Goal: Communication & Community: Answer question/provide support

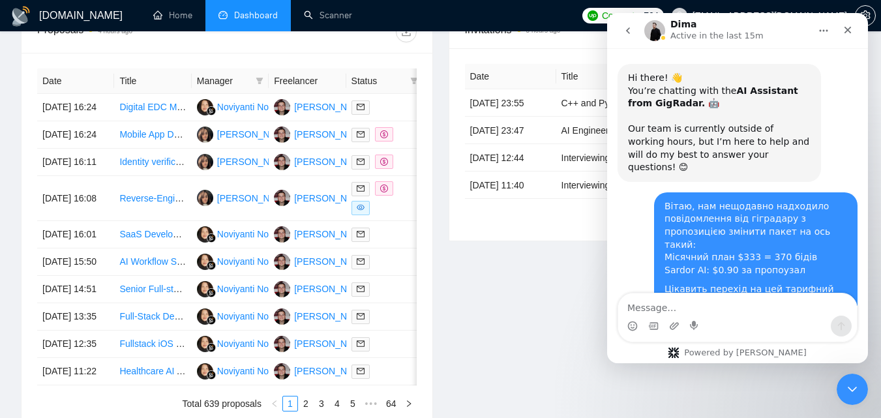
scroll to position [909, 0]
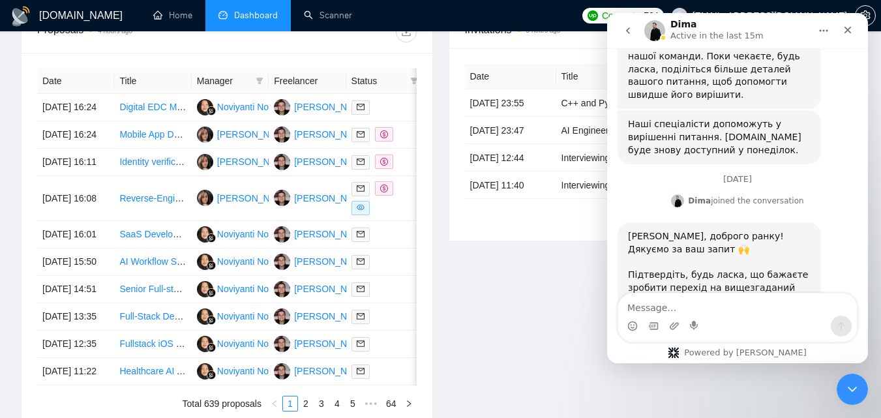
click at [629, 34] on icon "go back" at bounding box center [628, 30] width 10 height 10
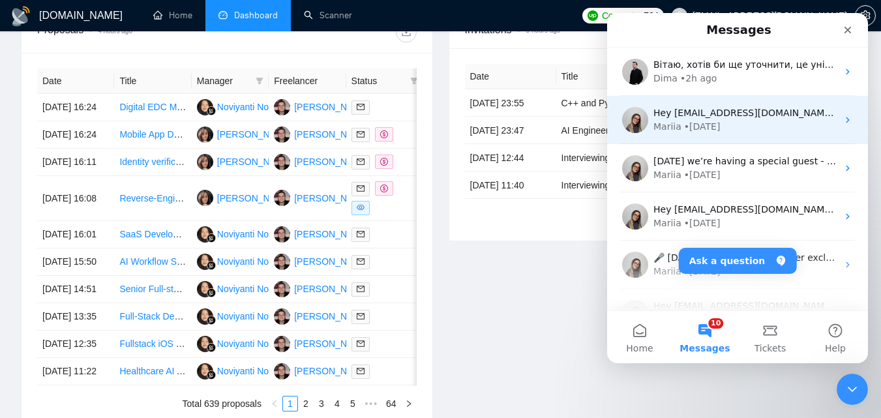
scroll to position [0, 0]
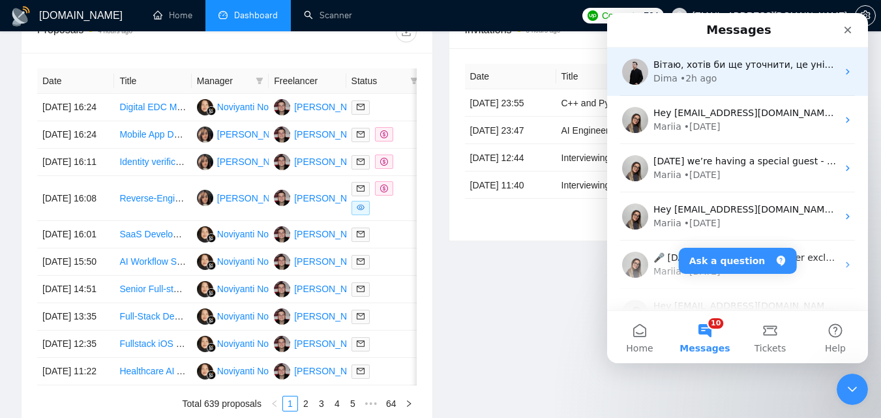
click at [753, 71] on div "Вітаю, хотів би ще уточнити, це унікальна пропозиція чи в цьому форматі можна т…" at bounding box center [746, 65] width 184 height 14
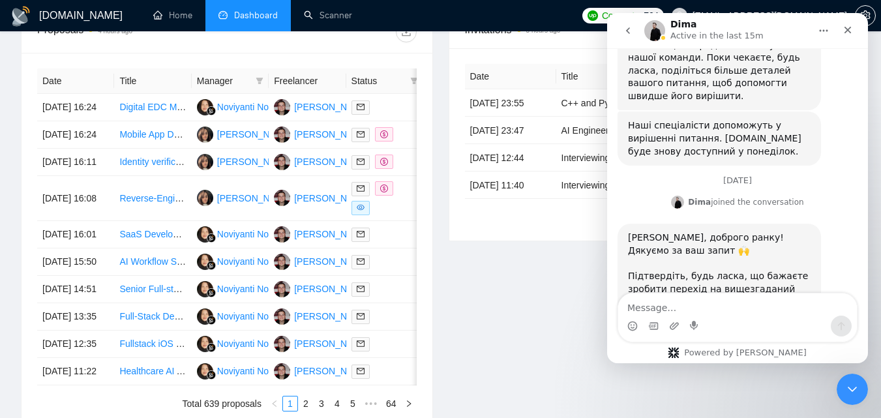
scroll to position [909, 0]
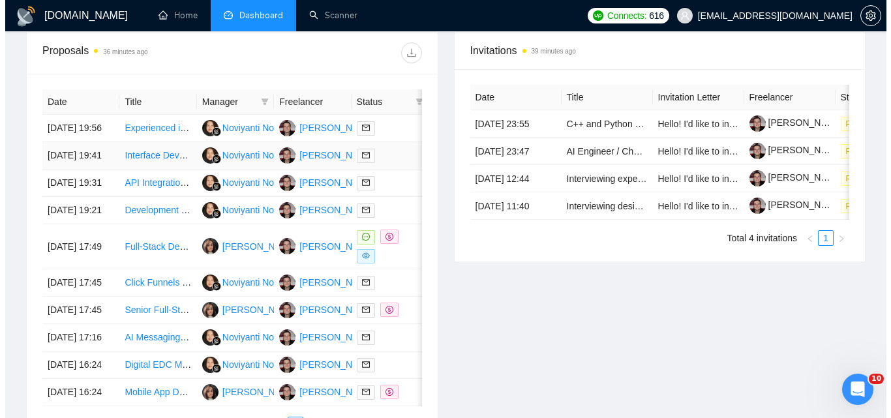
scroll to position [522, 0]
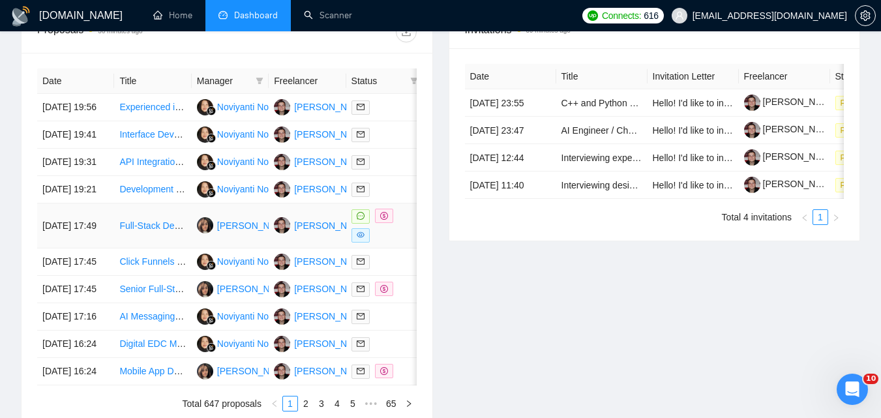
click at [98, 249] on td "22 Sep, 2025 17:49" at bounding box center [75, 226] width 77 height 45
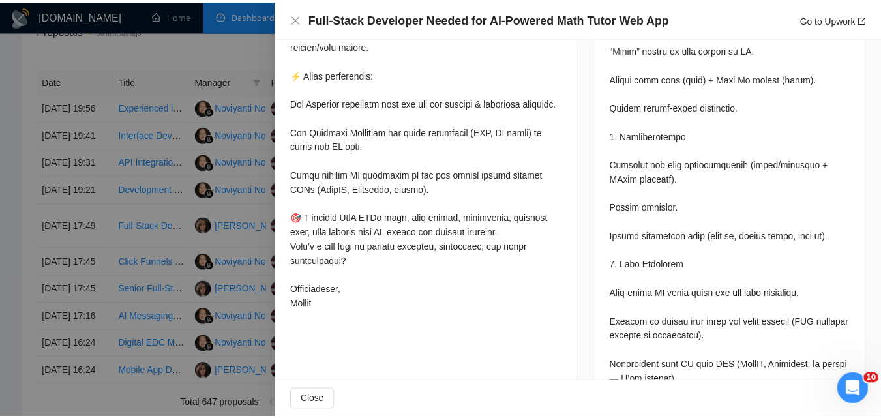
scroll to position [1044, 0]
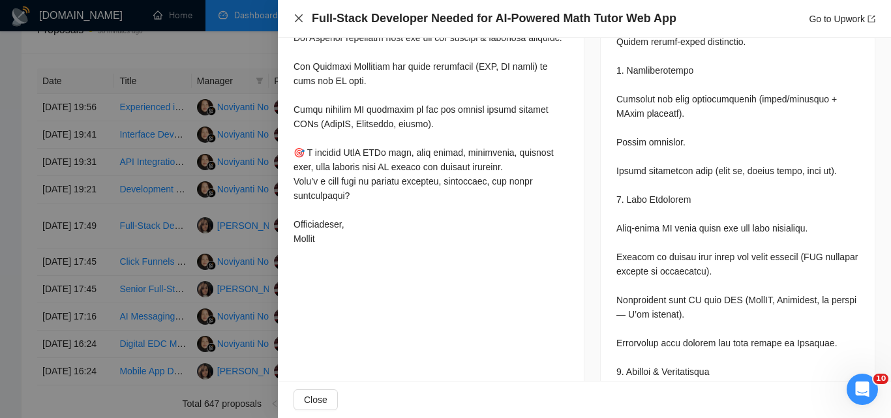
click at [295, 21] on icon "close" at bounding box center [299, 18] width 10 height 10
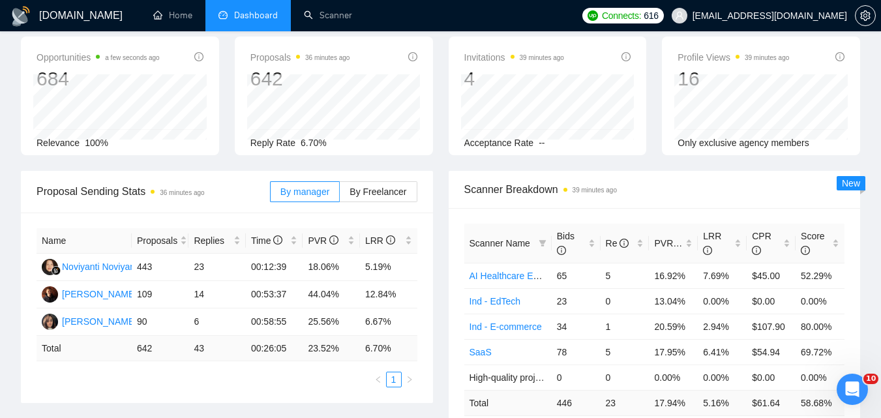
scroll to position [0, 0]
